Goal: Use online tool/utility: Utilize a website feature to perform a specific function

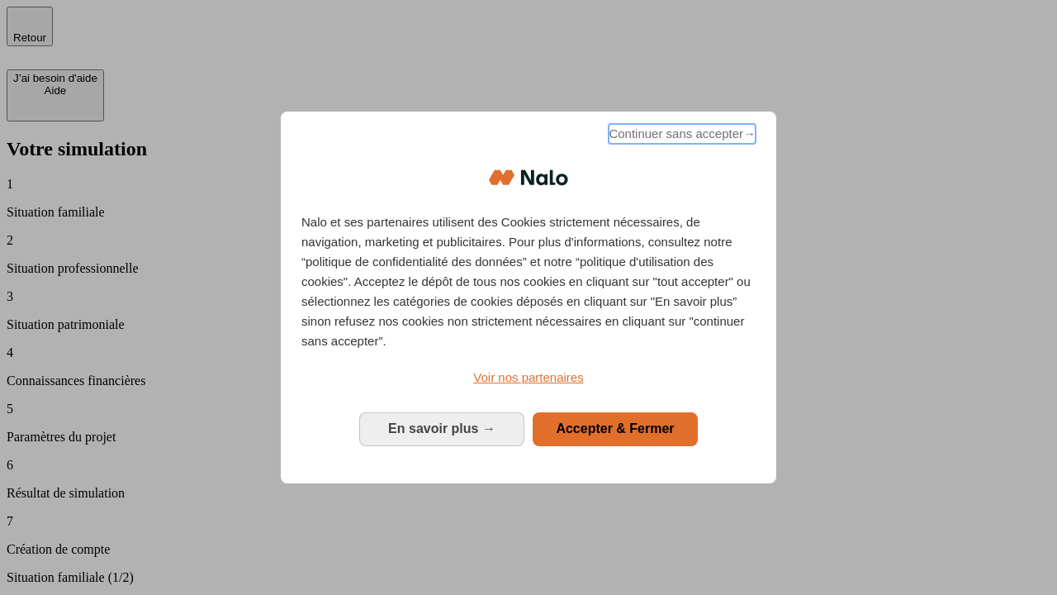
click at [680, 136] on span "Continuer sans accepter →" at bounding box center [682, 134] width 147 height 20
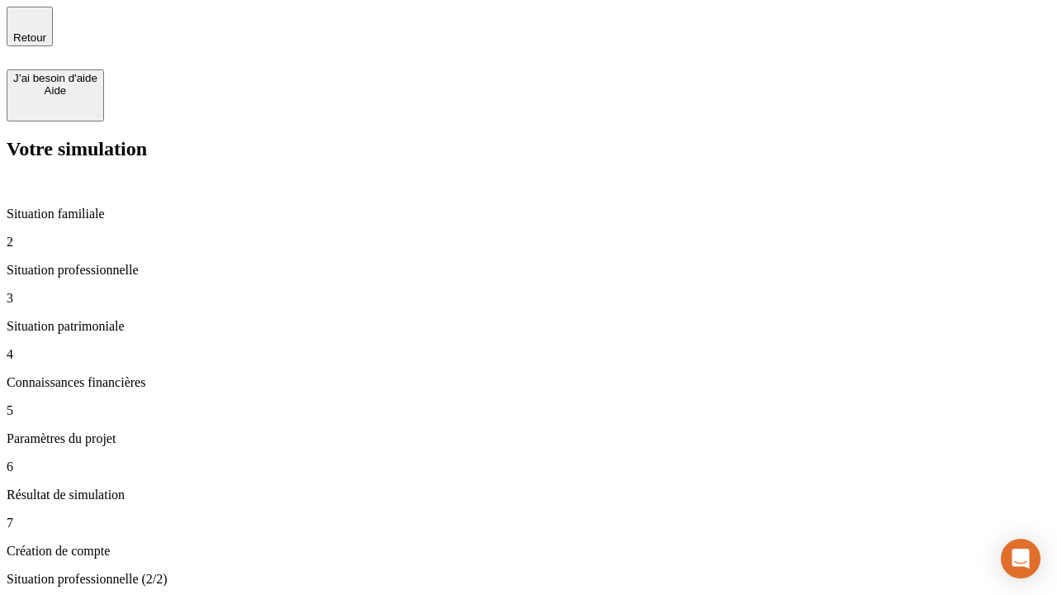
type input "30 000"
type input "0"
type input "1 000"
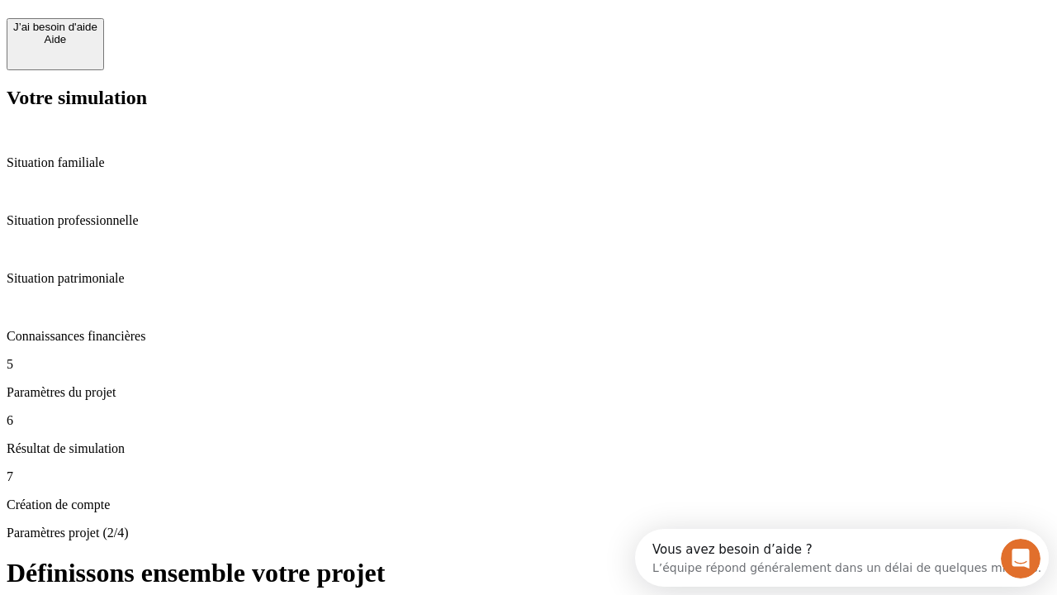
scroll to position [15, 0]
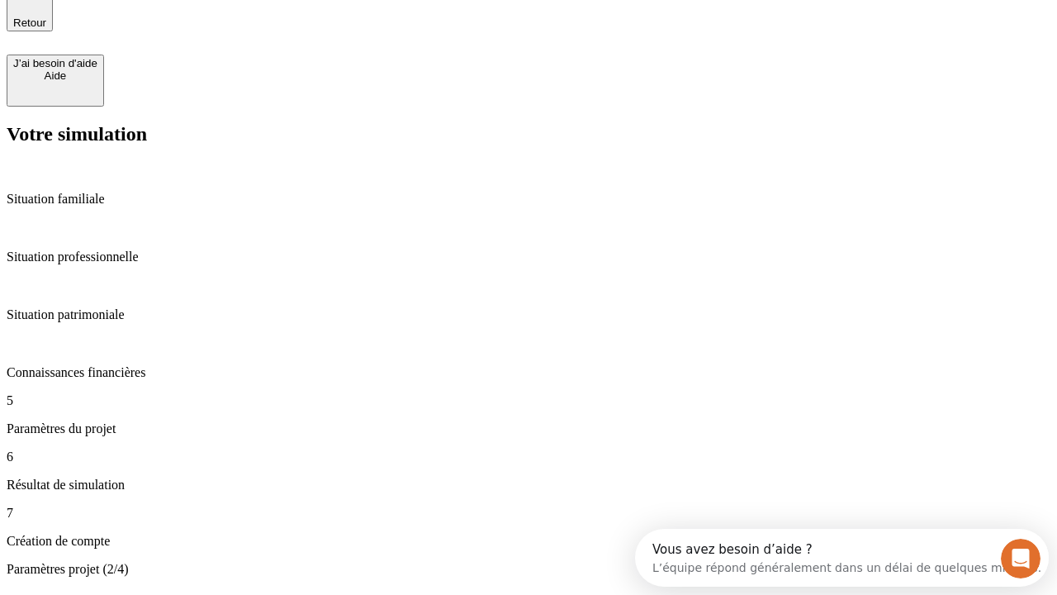
type input "40"
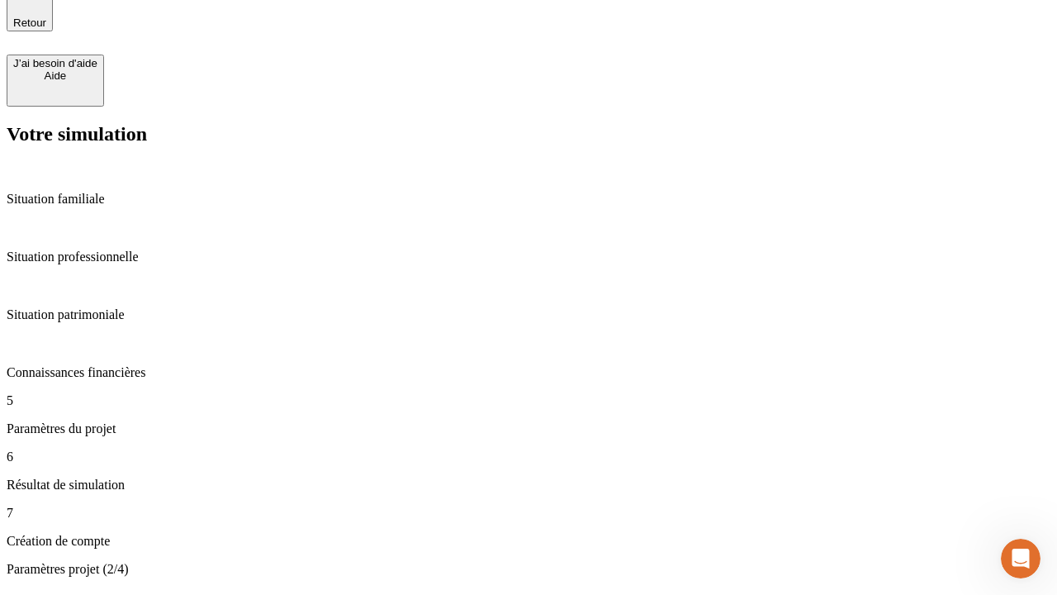
type input "64"
type input "200 000"
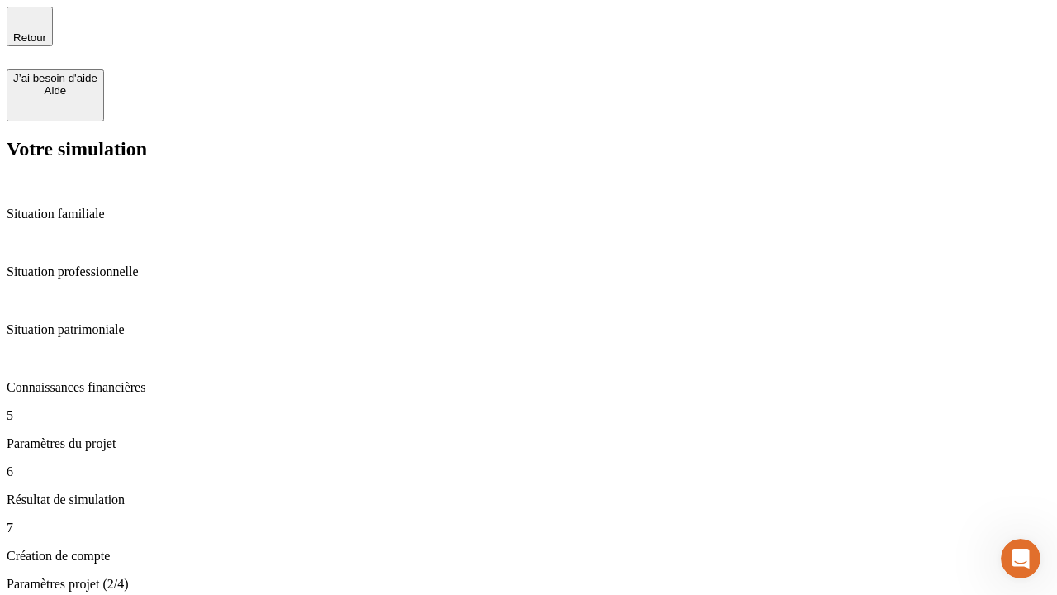
type input "640"
